Goal: Use online tool/utility

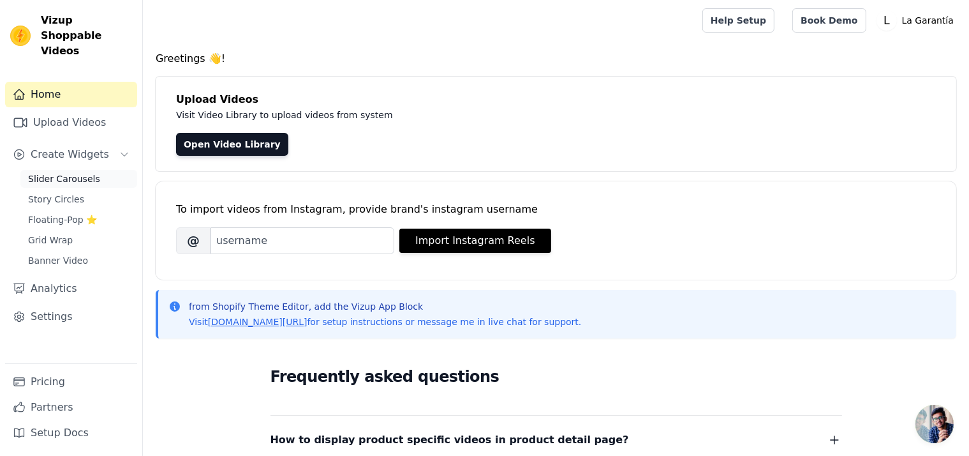
click at [66, 172] on span "Slider Carousels" at bounding box center [64, 178] width 72 height 13
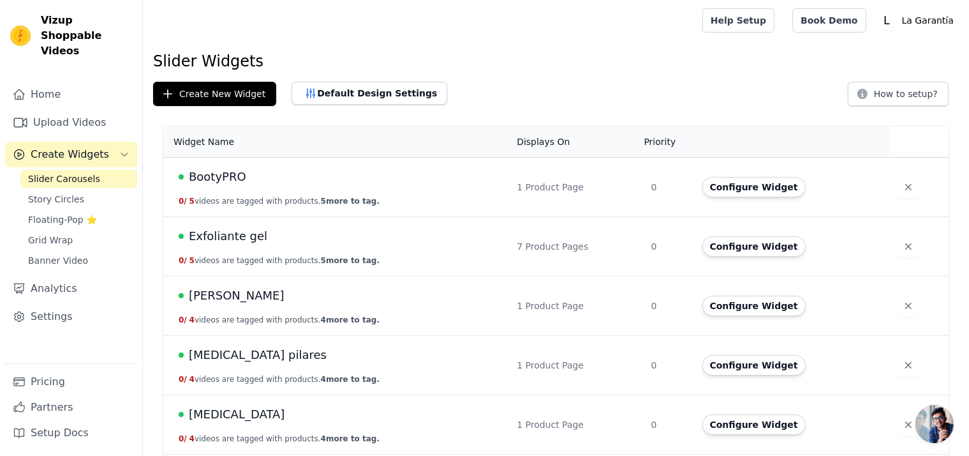
click at [220, 244] on span "Exfoliante gel" at bounding box center [228, 236] width 79 height 18
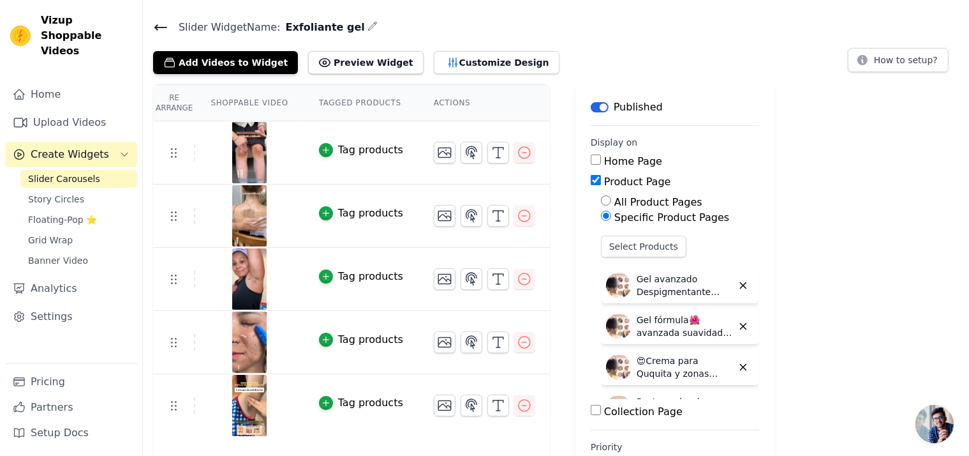
scroll to position [64, 0]
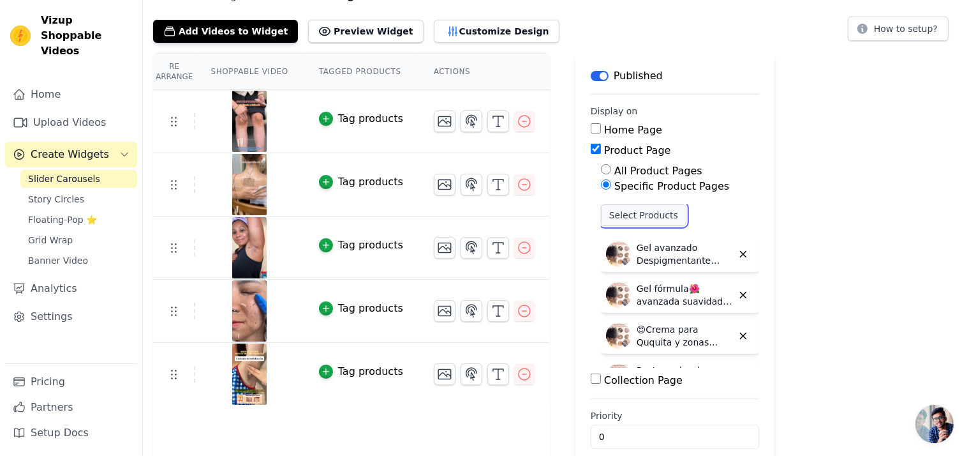
click at [623, 214] on button "Select Products" at bounding box center [644, 215] width 86 height 22
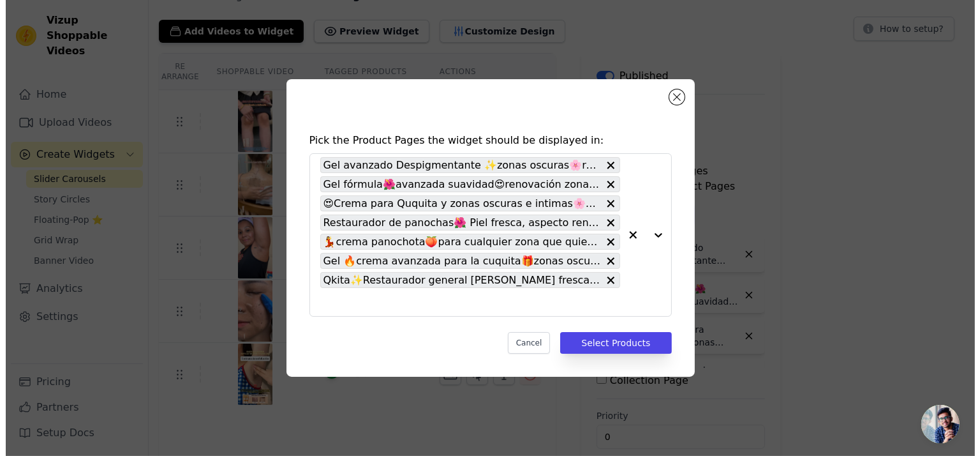
scroll to position [0, 0]
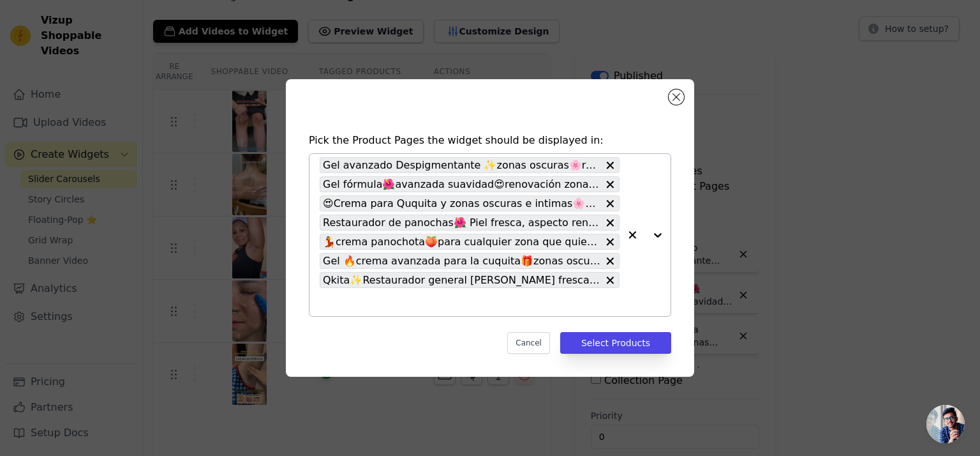
click at [385, 304] on input "text" at bounding box center [470, 301] width 300 height 15
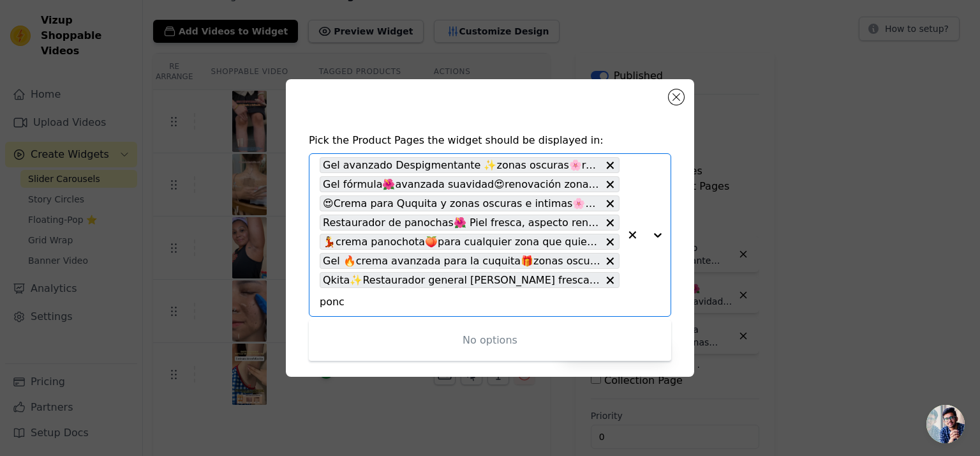
type input "ponch"
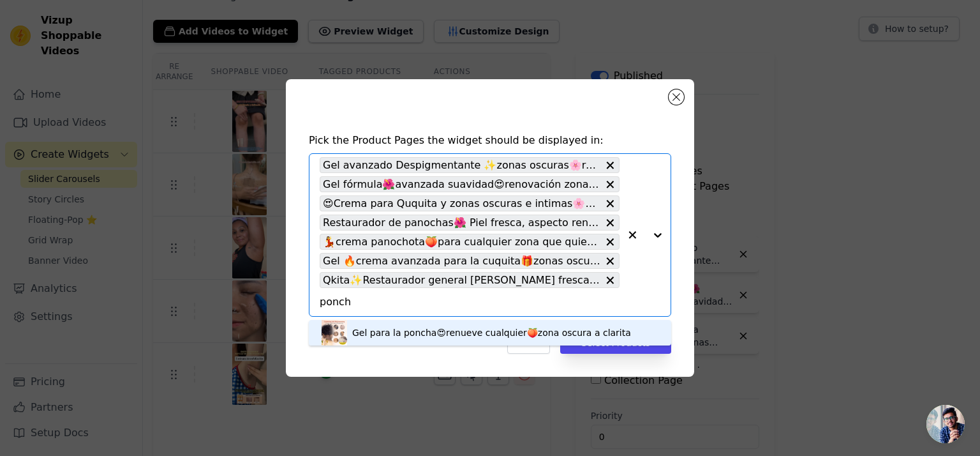
click at [401, 336] on div "Gel para la poncha😍renueve cualquier🍑zona oscura a clarita" at bounding box center [491, 332] width 279 height 13
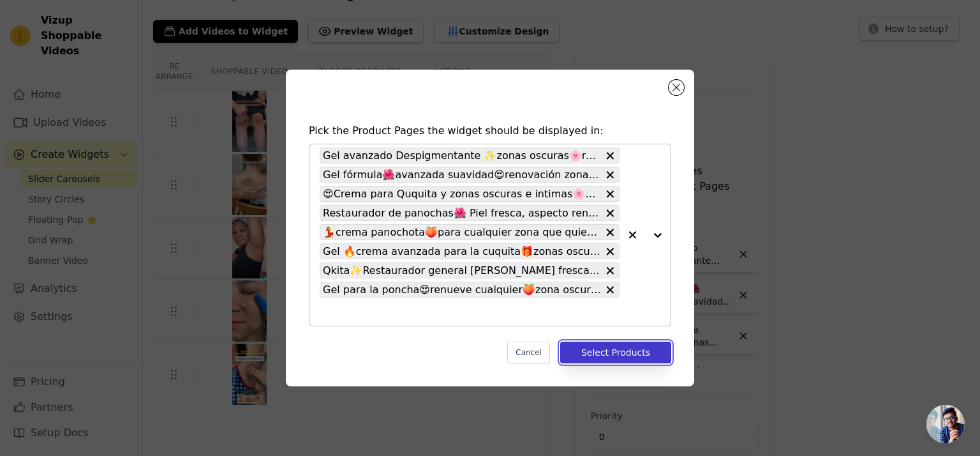
click at [602, 355] on button "Select Products" at bounding box center [615, 352] width 111 height 22
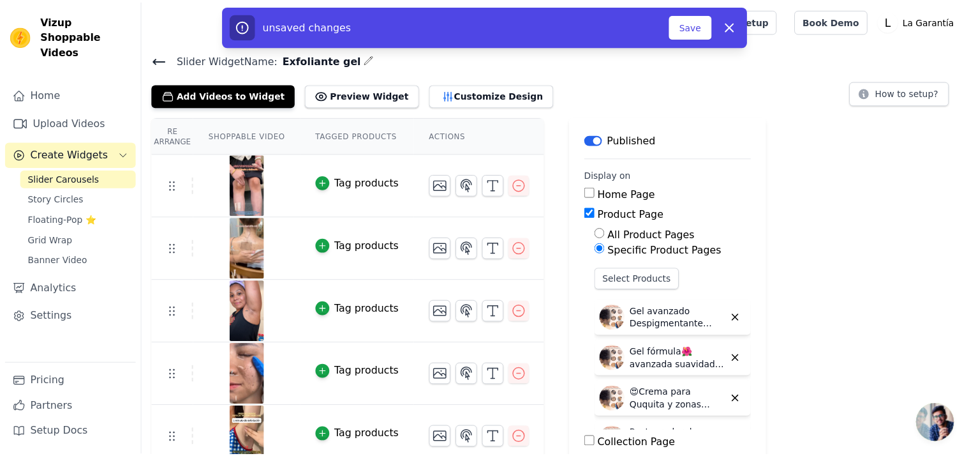
scroll to position [64, 0]
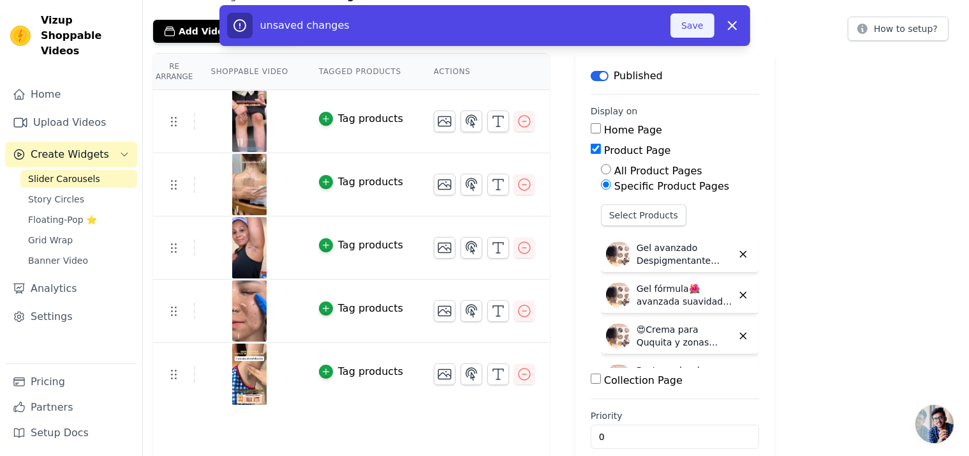
click at [692, 26] on button "Save" at bounding box center [692, 25] width 43 height 24
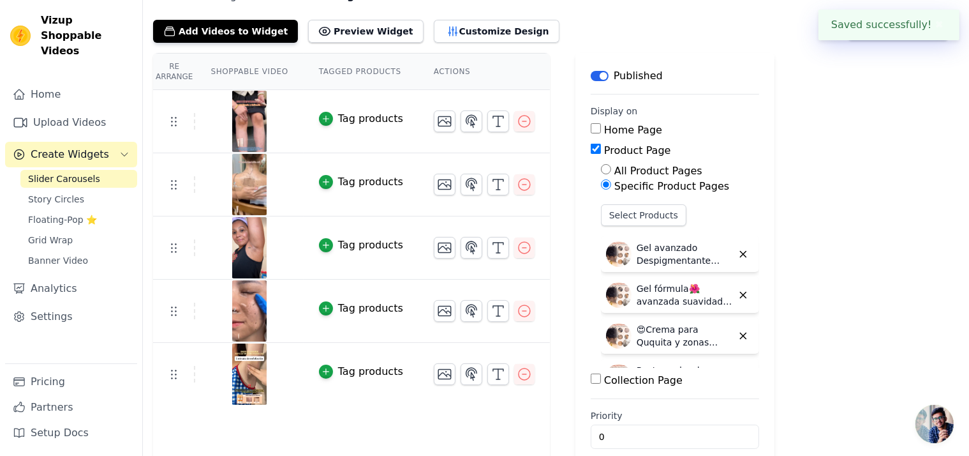
click at [845, 169] on div "Re Arrange Shoppable Video Tagged Products Actions Tag products Tag products Ta…" at bounding box center [556, 263] width 827 height 421
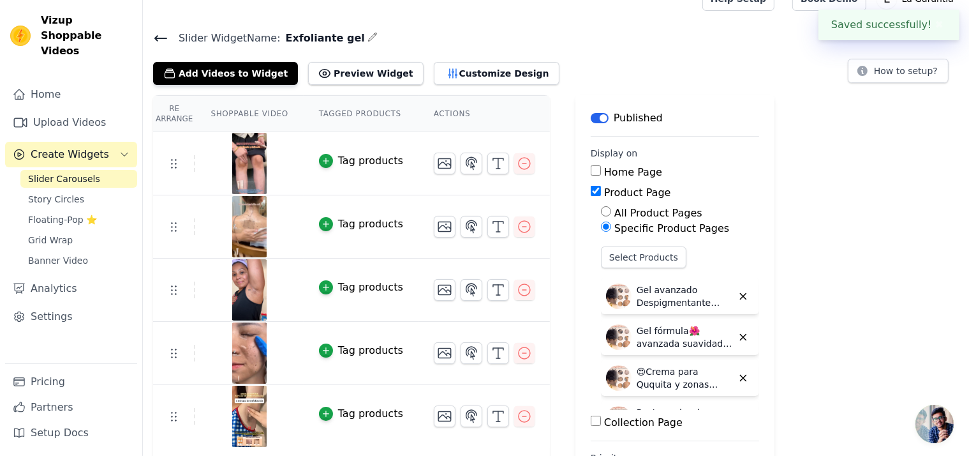
scroll to position [0, 0]
